Goal: Information Seeking & Learning: Find specific fact

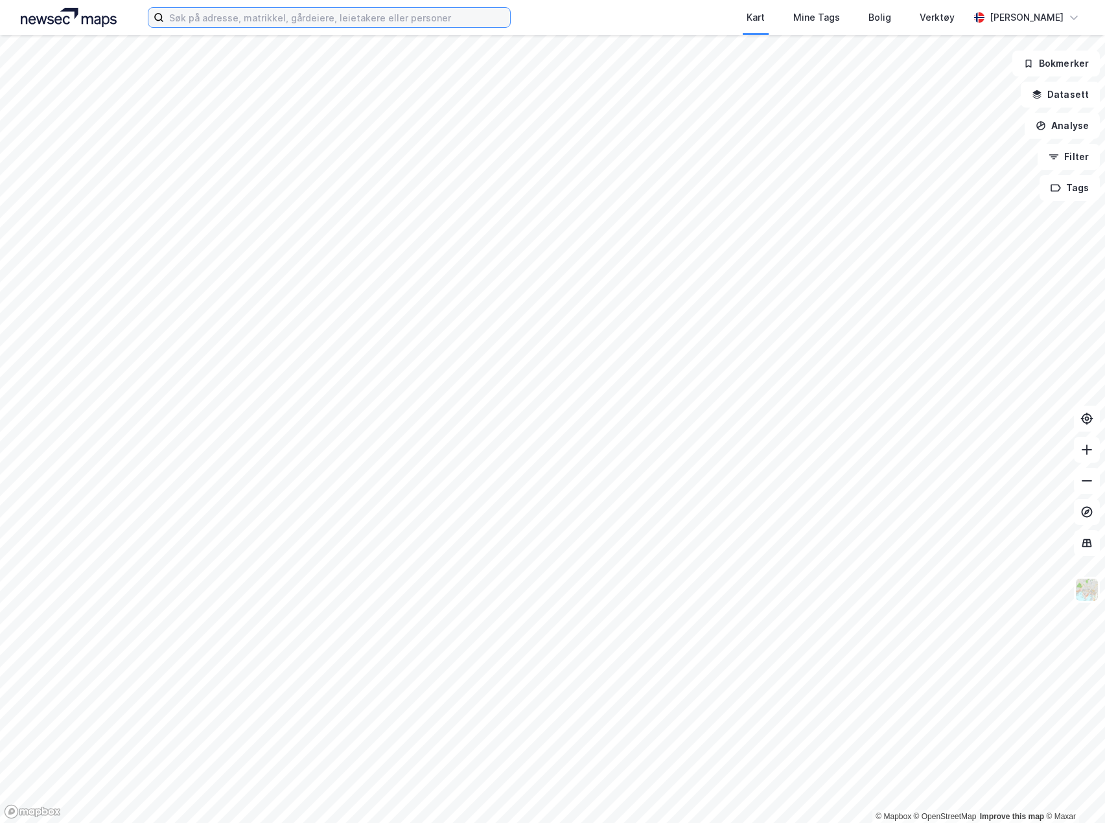
click at [198, 16] on input at bounding box center [337, 17] width 346 height 19
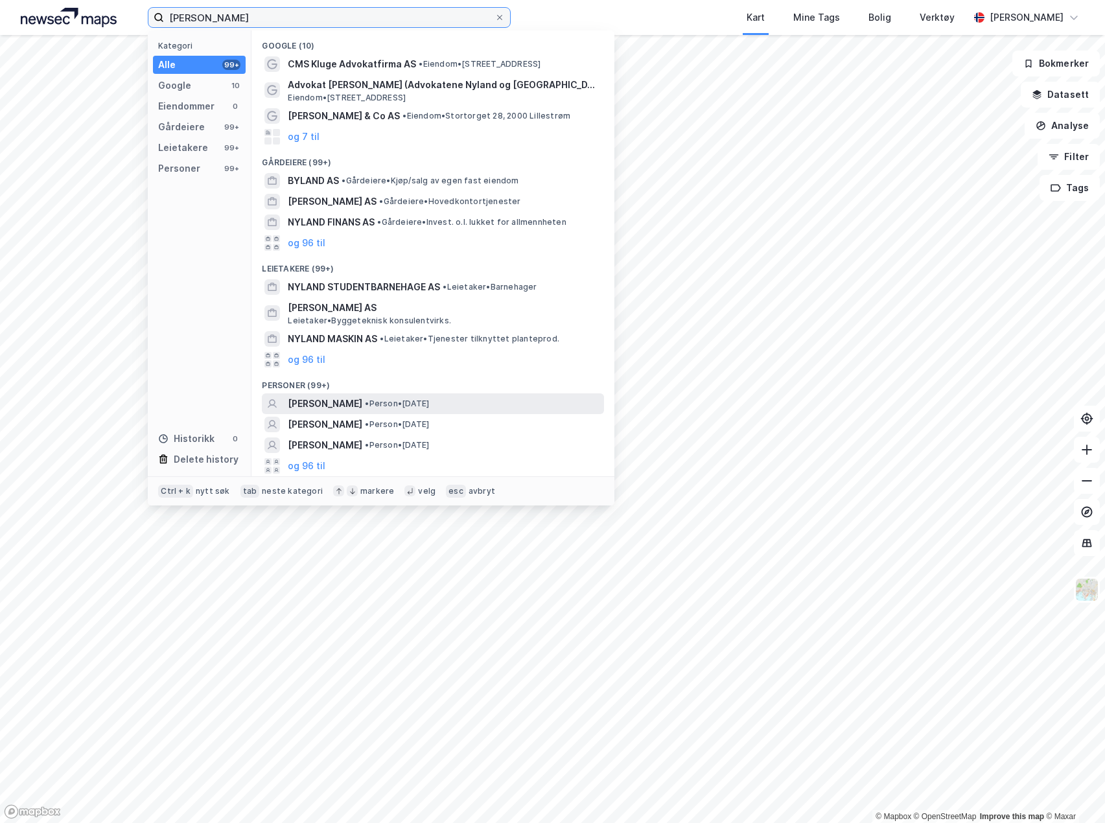
type input "[PERSON_NAME]"
click at [314, 398] on span "[PERSON_NAME]" at bounding box center [325, 404] width 75 height 16
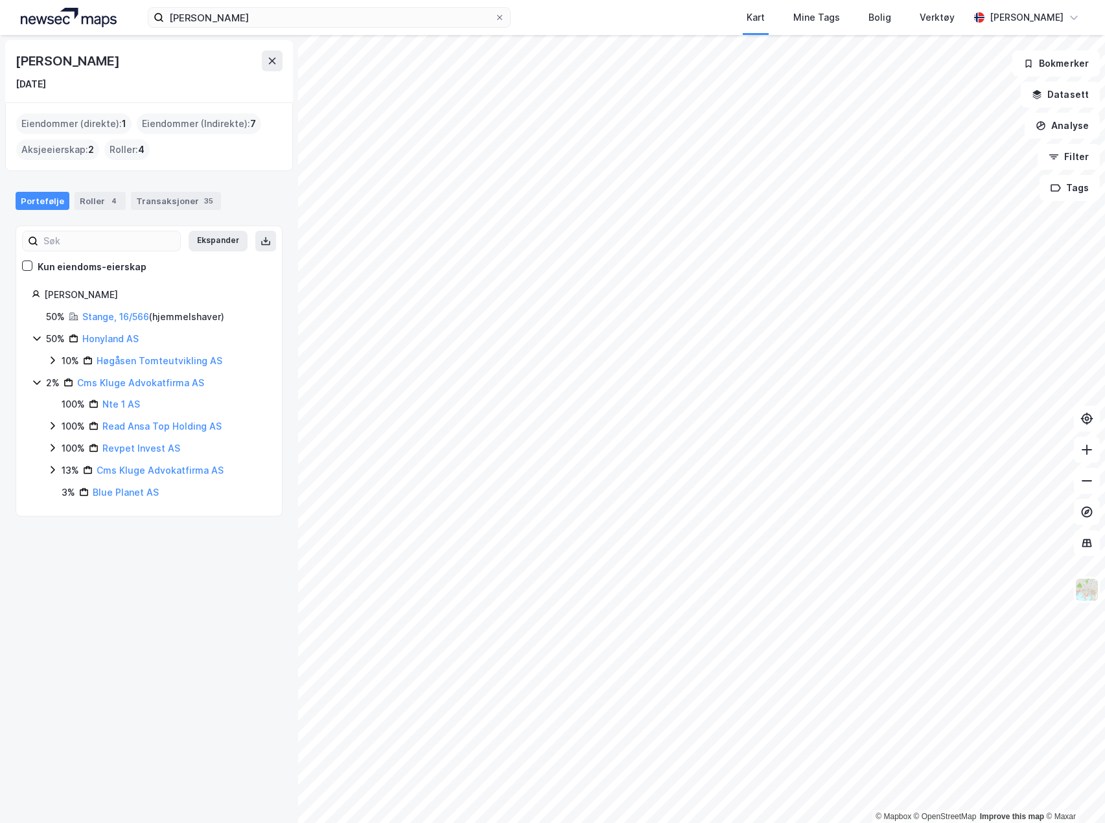
click at [52, 357] on icon at bounding box center [53, 361] width 4 height 8
